Goal: Task Accomplishment & Management: Use online tool/utility

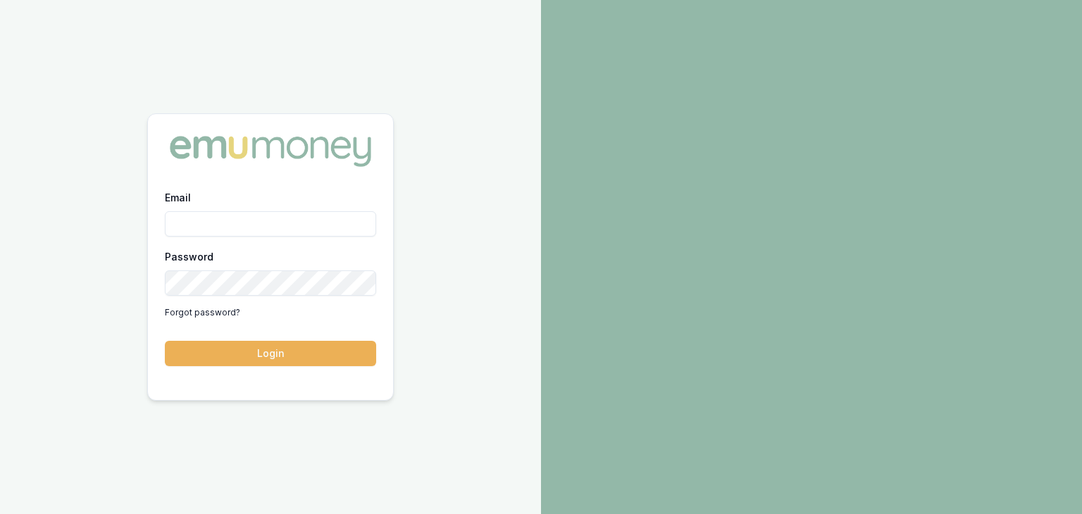
click at [252, 221] on input "Email" at bounding box center [270, 223] width 211 height 25
type input "pinkesh.patel@emumoney.com.au"
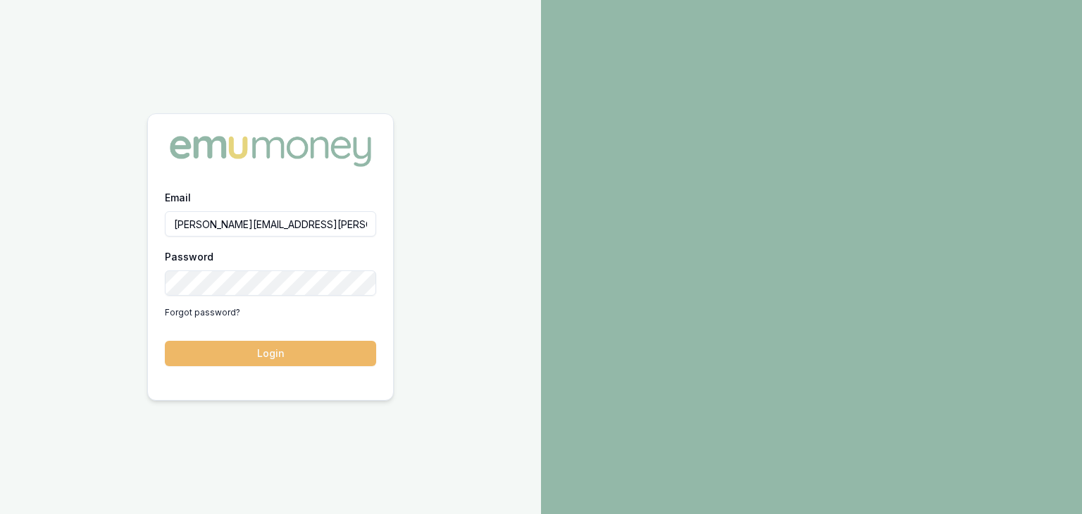
click at [234, 357] on button "Login" at bounding box center [270, 353] width 211 height 25
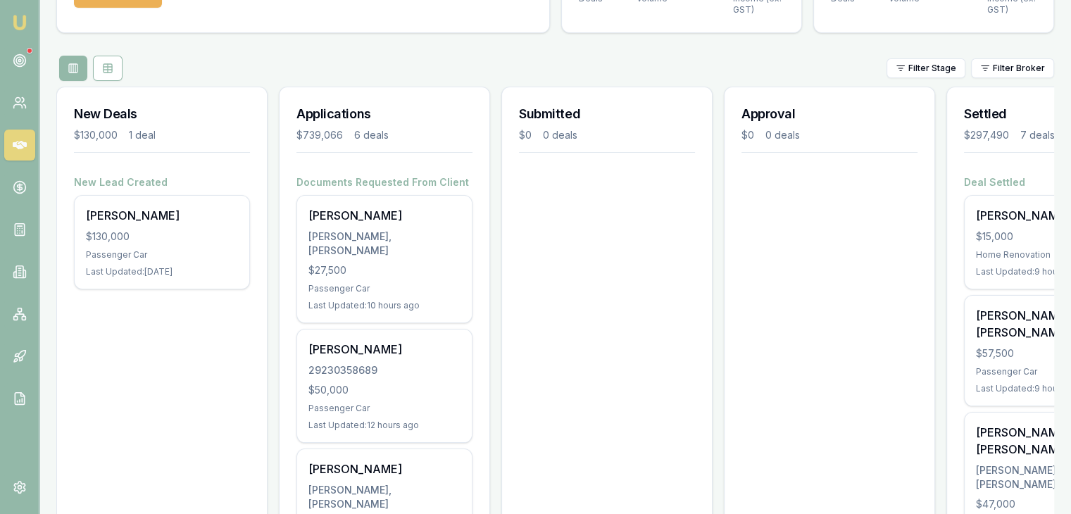
scroll to position [121, 0]
click at [17, 58] on circle at bounding box center [19, 60] width 7 height 7
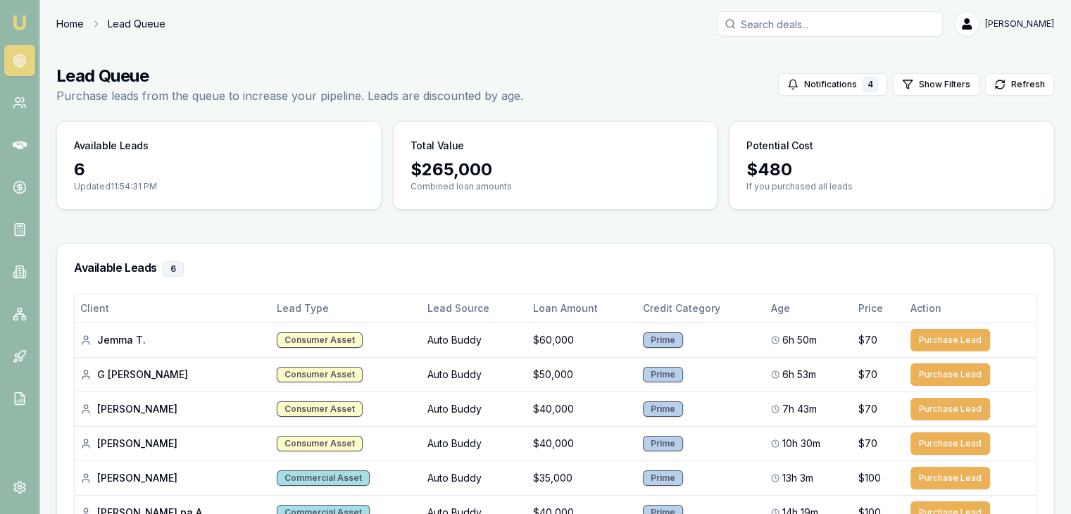
click at [62, 27] on link "Home" at bounding box center [69, 24] width 27 height 14
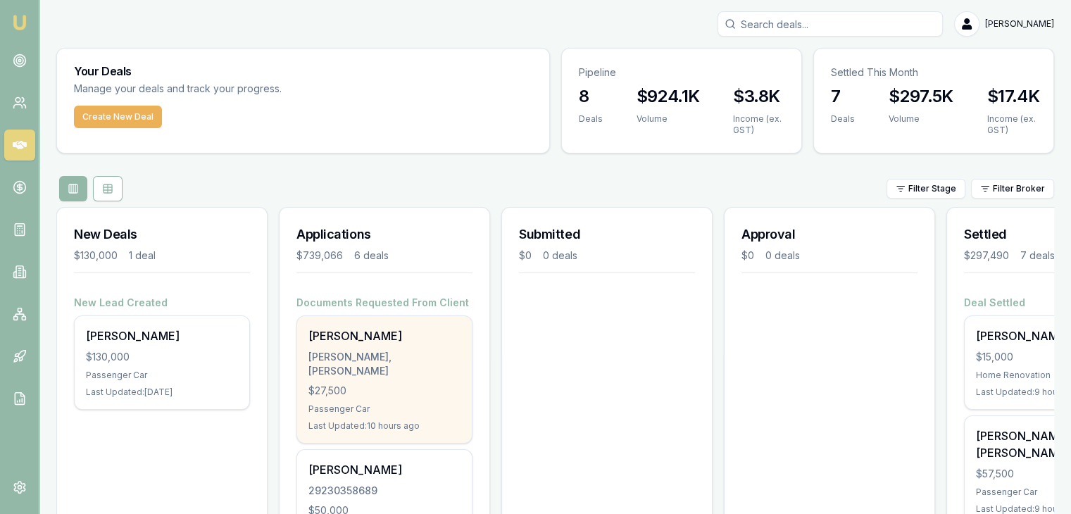
click at [369, 401] on div "Arath patel PATEL, ARATH KIRTIKUMAR $27,500 Passenger Car Last Updated: 10 hour…" at bounding box center [384, 379] width 175 height 127
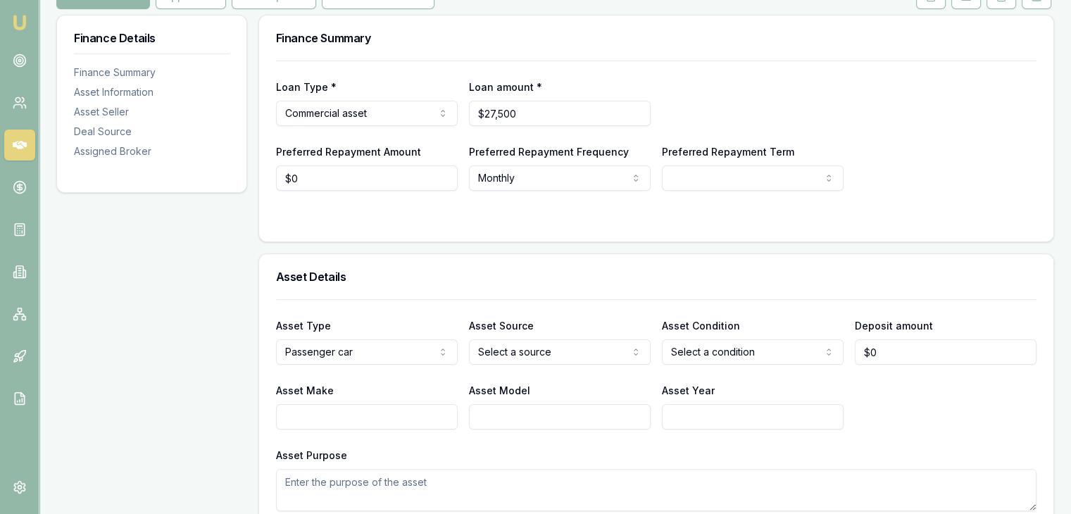
scroll to position [225, 0]
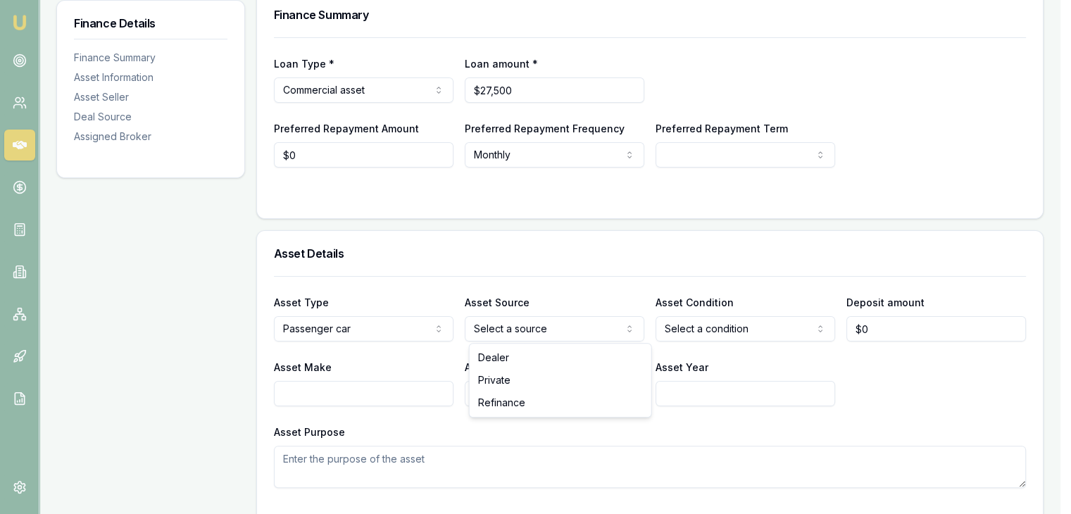
click at [544, 289] on html "Emu Broker Deals View D-BLEZWM6J01 [PERSON_NAME] Toggle Menu Customer [PERSON_N…" at bounding box center [535, 32] width 1071 height 514
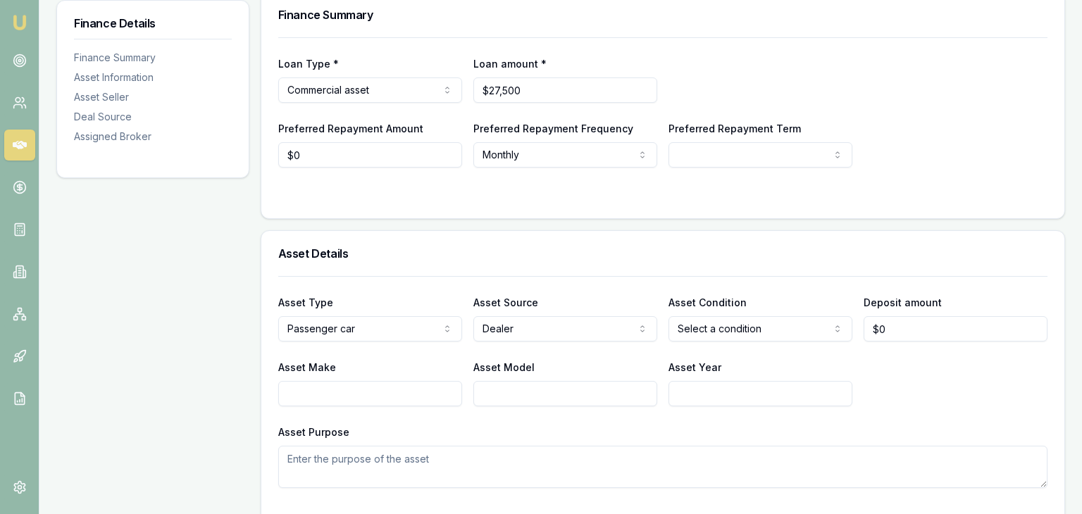
click at [687, 289] on html "Emu Broker Deals View D-BLEZWM6J01 [PERSON_NAME] Toggle Menu Customer [PERSON_N…" at bounding box center [541, 32] width 1082 height 514
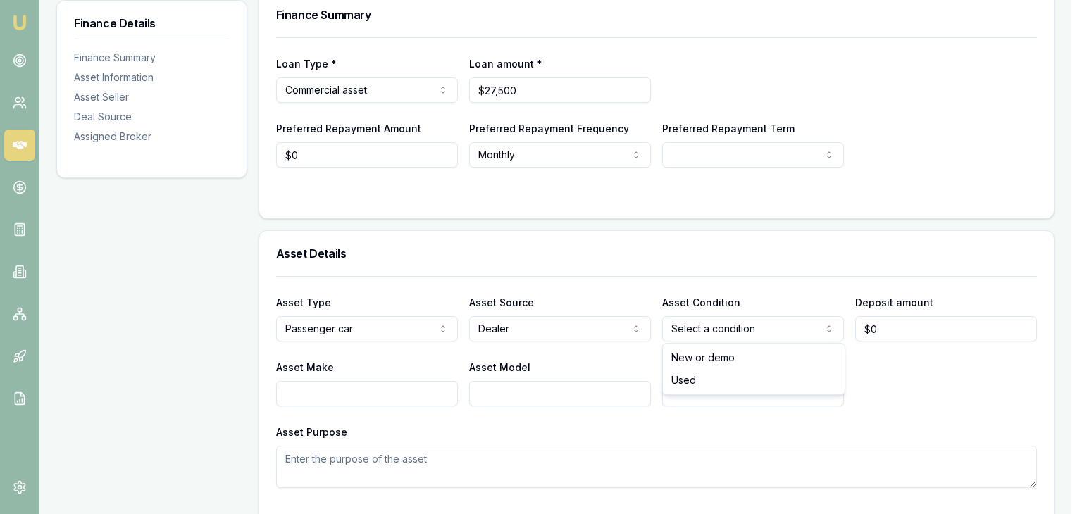
select select "USED"
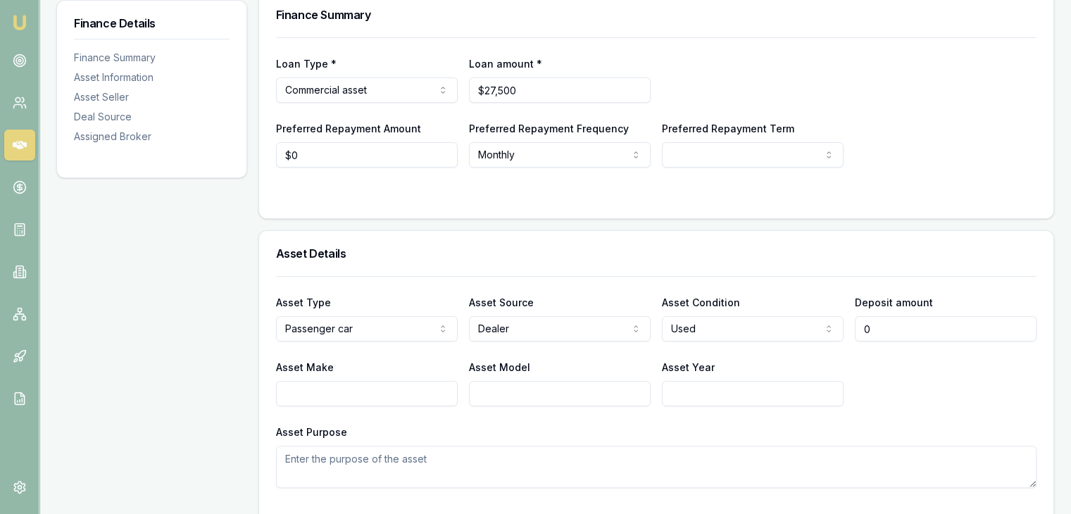
click at [882, 333] on input "0" at bounding box center [946, 328] width 182 height 25
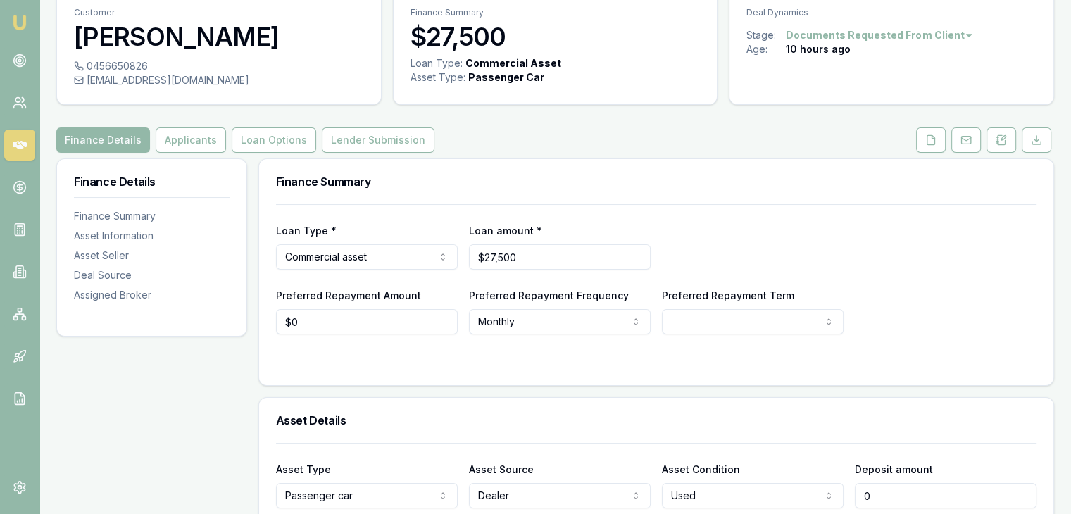
scroll to position [0, 0]
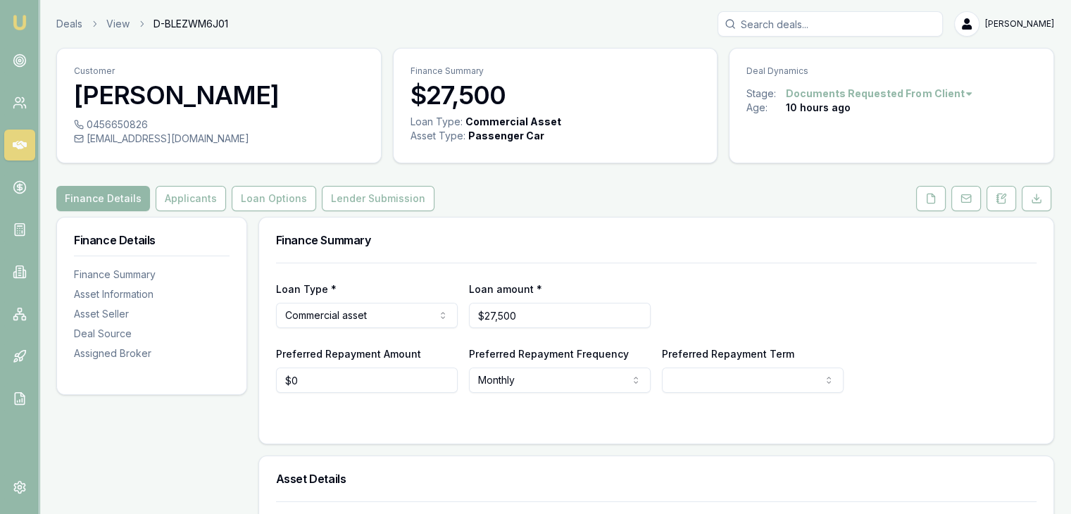
type input "$0"
drag, startPoint x: 89, startPoint y: 137, endPoint x: 209, endPoint y: 144, distance: 120.6
click at [209, 144] on div "[EMAIL_ADDRESS][DOMAIN_NAME]" at bounding box center [219, 139] width 290 height 14
copy div "[EMAIL_ADDRESS][DOMAIN_NAME]"
